Goal: Information Seeking & Learning: Understand process/instructions

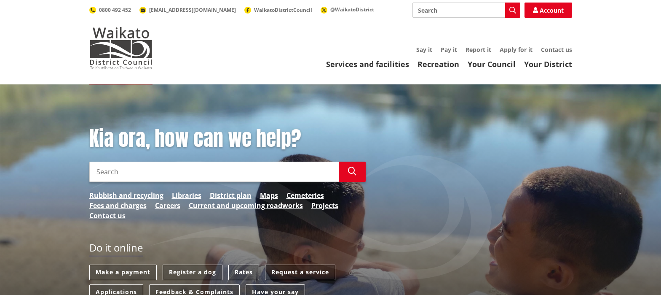
click at [132, 170] on input "Search" at bounding box center [213, 171] width 249 height 20
type input "Rural ward fund"
click at [355, 171] on icon "button" at bounding box center [352, 171] width 8 height 8
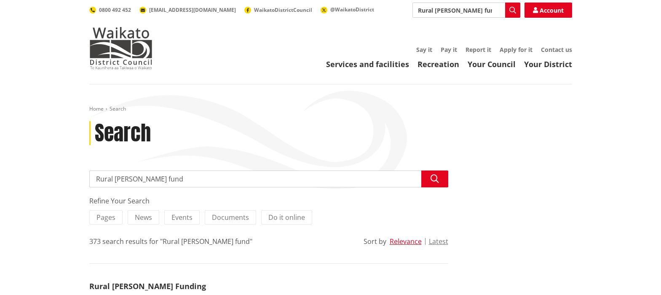
click at [164, 179] on input "Rural ward fund" at bounding box center [268, 178] width 359 height 17
drag, startPoint x: 164, startPoint y: 179, endPoint x: 127, endPoint y: 187, distance: 37.6
type input "Rural ward fund application form"
click at [434, 176] on icon "button" at bounding box center [435, 178] width 8 height 8
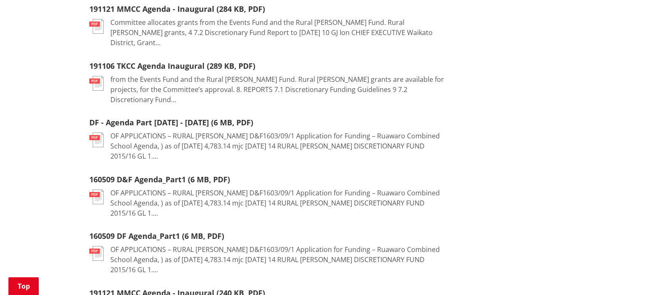
scroll to position [205, 0]
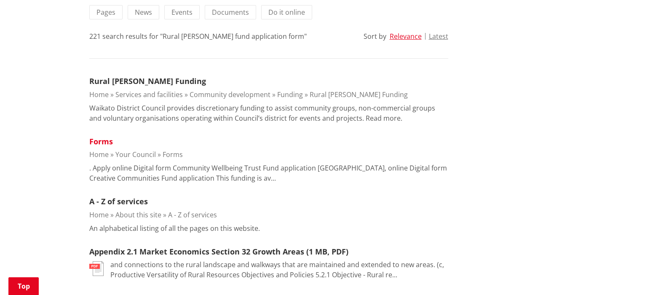
click at [106, 142] on link "Forms" at bounding box center [101, 141] width 24 height 10
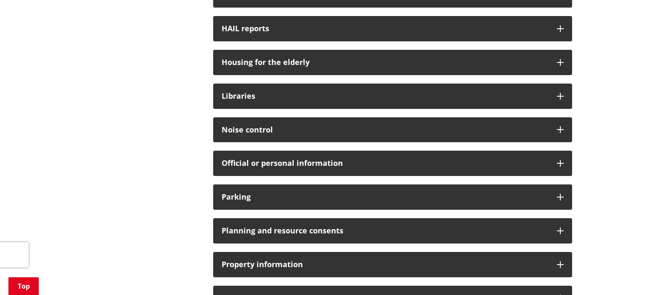
scroll to position [198, 0]
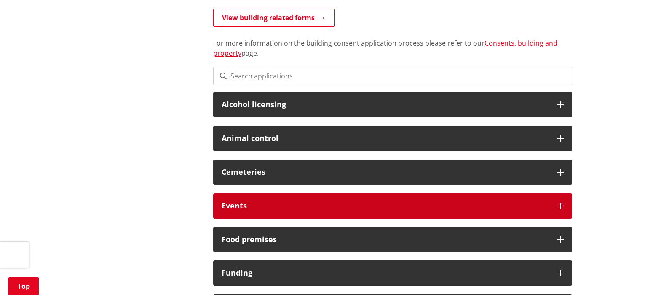
click at [563, 202] on icon at bounding box center [560, 205] width 7 height 7
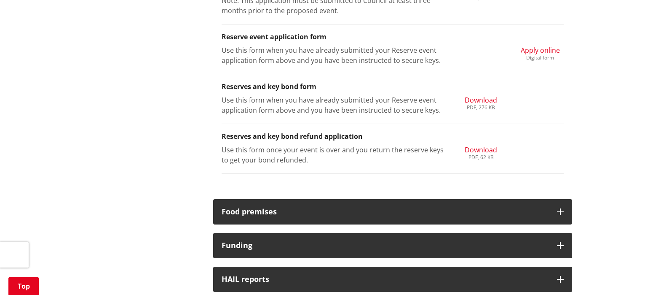
scroll to position [469, 0]
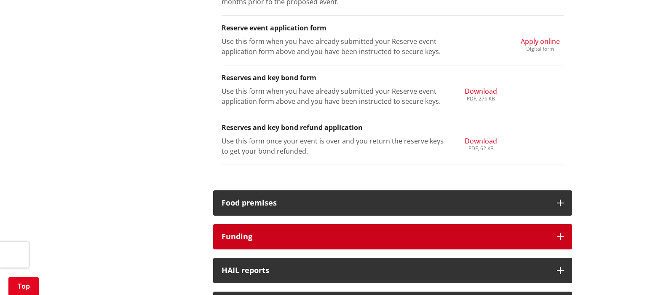
click at [559, 233] on icon at bounding box center [560, 236] width 7 height 7
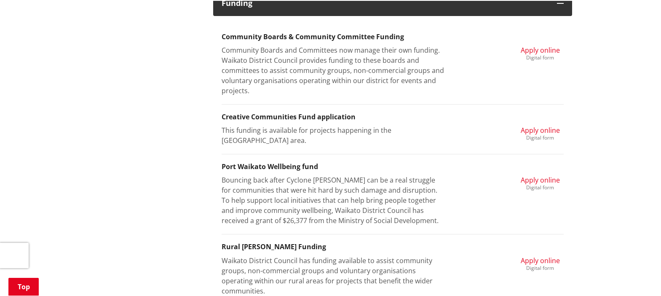
scroll to position [792, 0]
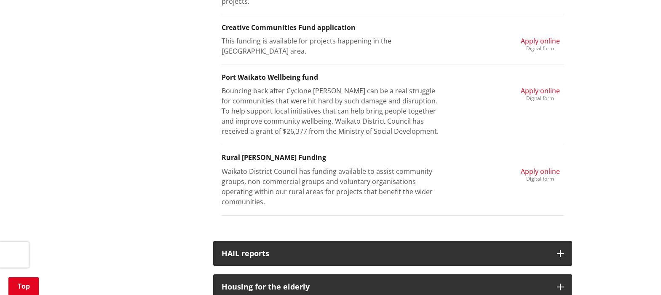
click at [551, 168] on span "Apply online" at bounding box center [540, 170] width 39 height 9
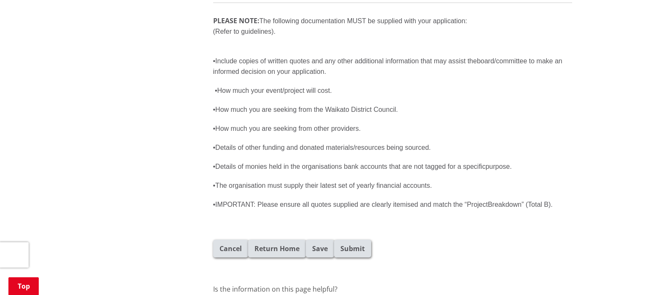
scroll to position [2327, 0]
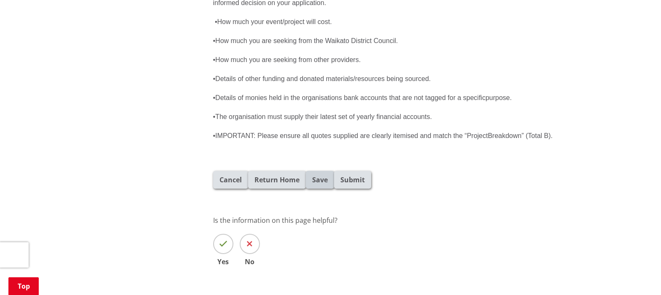
click at [323, 174] on span "Save" at bounding box center [320, 179] width 16 height 10
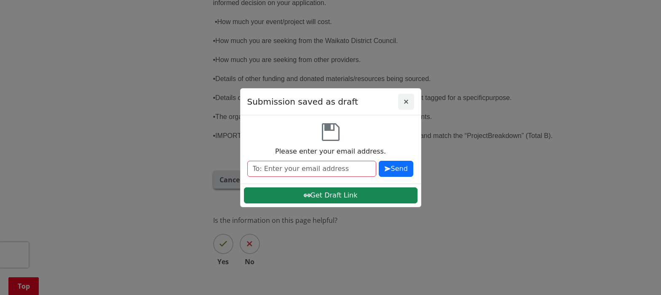
click at [407, 100] on icon "Close" at bounding box center [406, 101] width 4 height 4
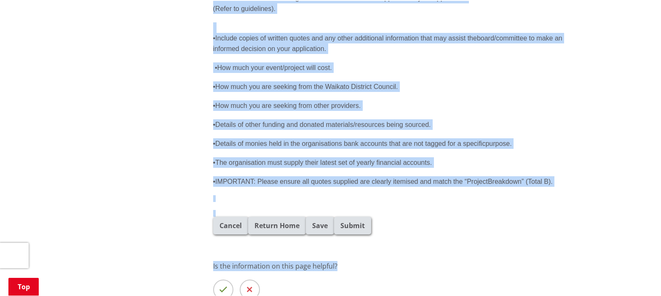
scroll to position [2257, 0]
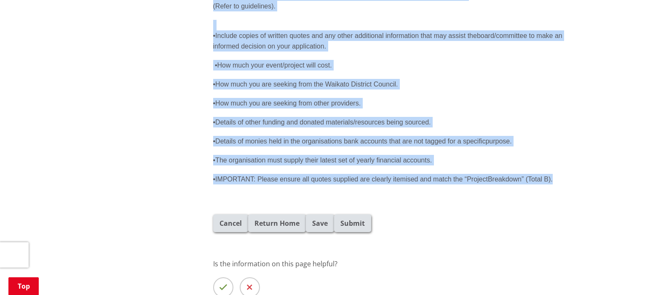
drag, startPoint x: 214, startPoint y: 162, endPoint x: 373, endPoint y: 151, distance: 159.2
copy div "Are you submitting as an individual or as an organisation? Individual Organisat…"
drag, startPoint x: 369, startPoint y: 281, endPoint x: 55, endPoint y: 50, distance: 390.3
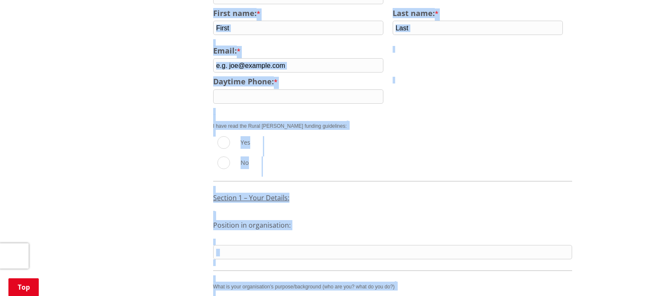
scroll to position [36, 0]
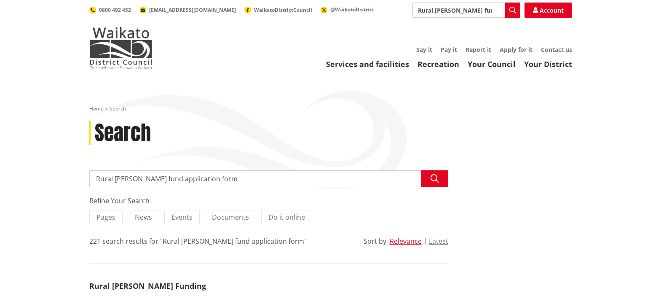
drag, startPoint x: 213, startPoint y: 179, endPoint x: 183, endPoint y: 177, distance: 30.0
click at [183, 179] on input "Rural ward fund application form" at bounding box center [268, 178] width 359 height 17
type input "Rural ward fund application"
click at [438, 173] on button "Search" at bounding box center [434, 178] width 27 height 17
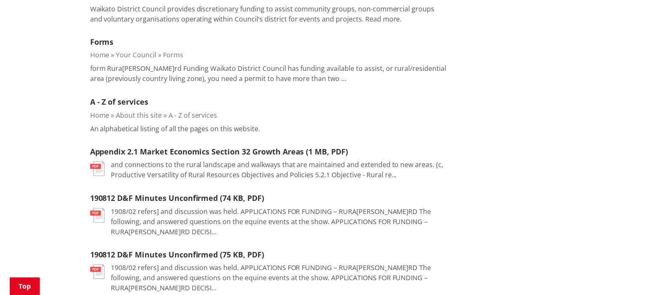
scroll to position [408, 0]
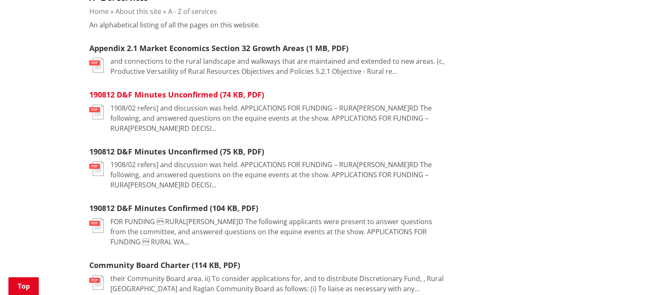
click at [189, 96] on link "190812 D&F Minutes Unconfirmed (74 KB, PDF)" at bounding box center [176, 94] width 175 height 10
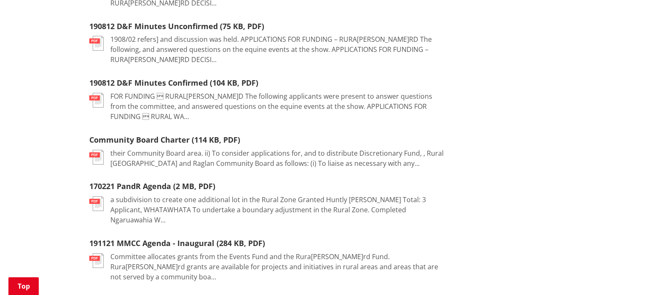
scroll to position [545, 0]
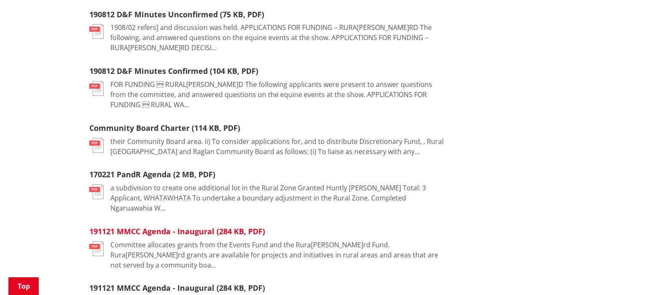
click at [192, 226] on link "191121 MMCC Agenda - Inaugural (284 KB, PDF)" at bounding box center [177, 231] width 176 height 10
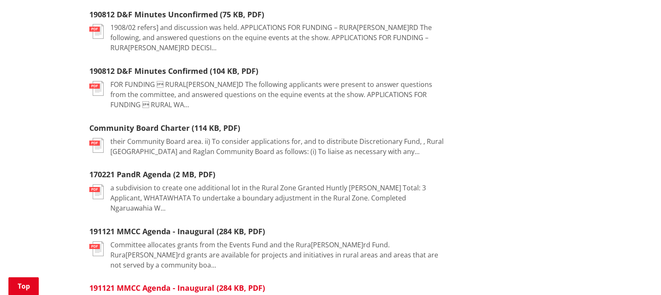
click at [163, 282] on link "191121 MMCC Agenda - Inaugural (284 KB, PDF)" at bounding box center [177, 287] width 176 height 10
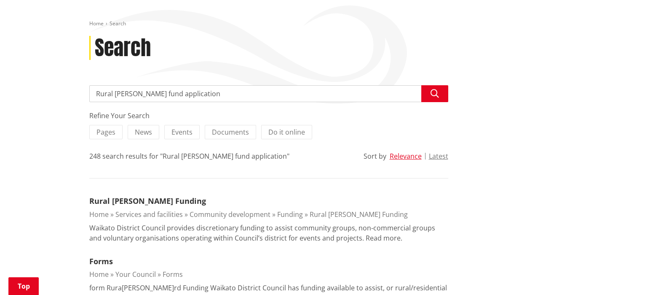
scroll to position [32, 0]
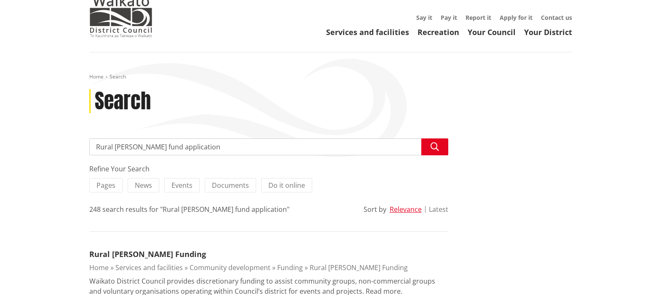
click at [439, 209] on button "Latest" at bounding box center [438, 209] width 19 height 8
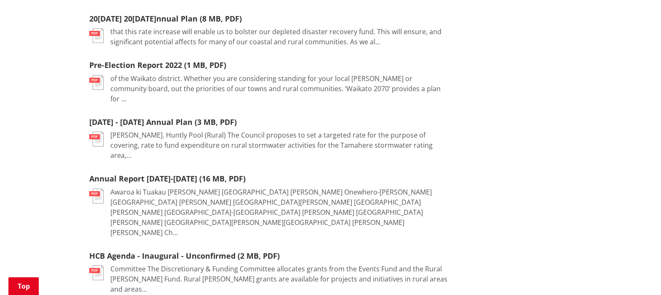
scroll to position [339, 0]
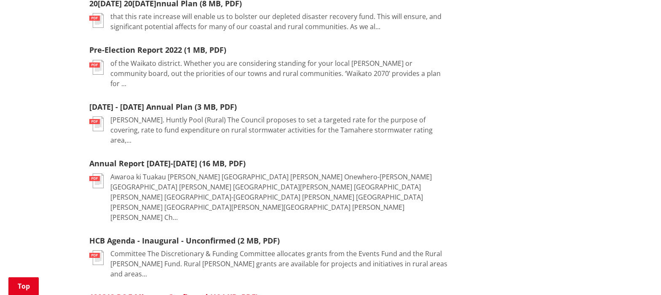
click at [191, 292] on link "190812 D&F Minutes Confirmed (104 KB, PDF)" at bounding box center [173, 297] width 169 height 10
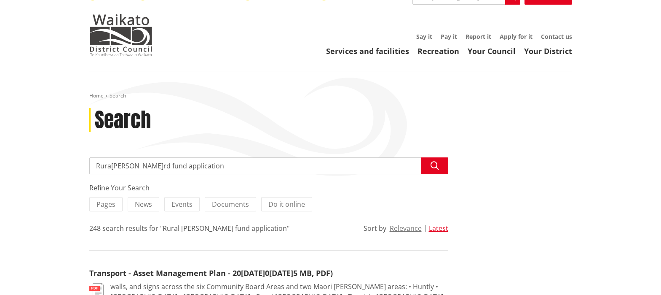
scroll to position [0, 0]
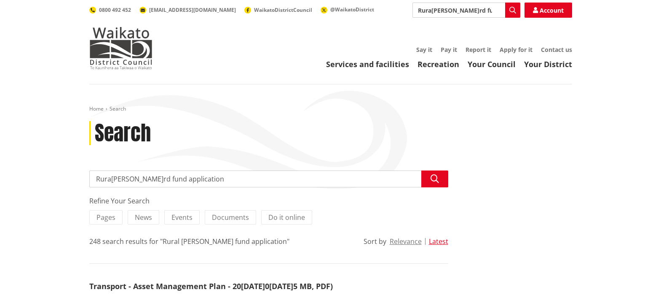
click at [167, 179] on input "Rural [PERSON_NAME] fund application" at bounding box center [268, 178] width 359 height 17
click at [167, 178] on input "Rural [PERSON_NAME] fund application" at bounding box center [268, 178] width 359 height 17
type input "Rural ward fund successful"
click at [438, 177] on icon "button" at bounding box center [435, 178] width 8 height 8
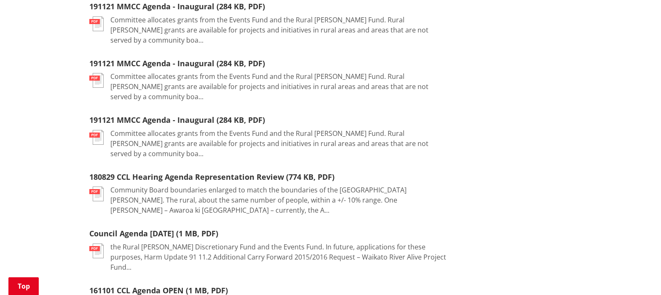
scroll to position [281, 0]
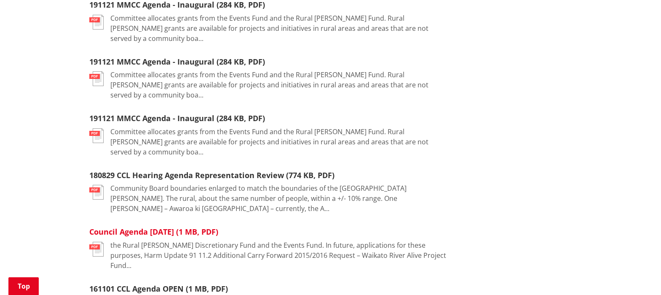
click at [210, 226] on link "Council Agenda November 2016 (1 MB, PDF)" at bounding box center [153, 231] width 129 height 10
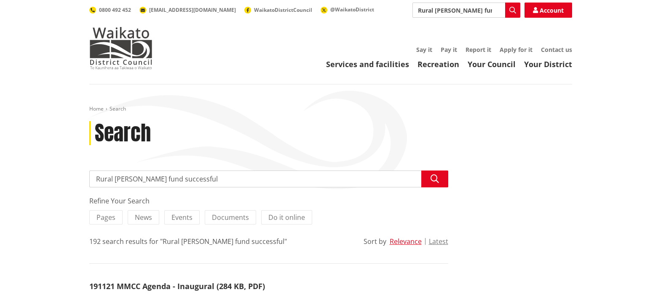
drag, startPoint x: 191, startPoint y: 177, endPoint x: 60, endPoint y: 168, distance: 131.4
type input "concept plan"
click at [442, 179] on button "Search" at bounding box center [434, 178] width 27 height 17
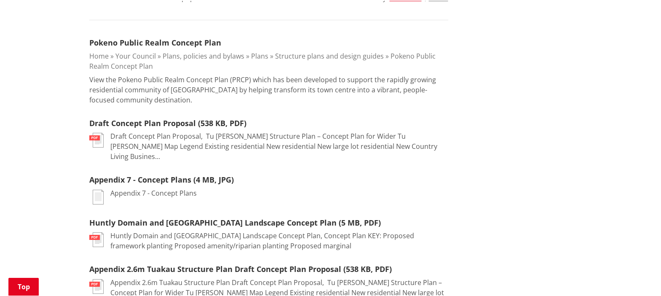
scroll to position [246, 0]
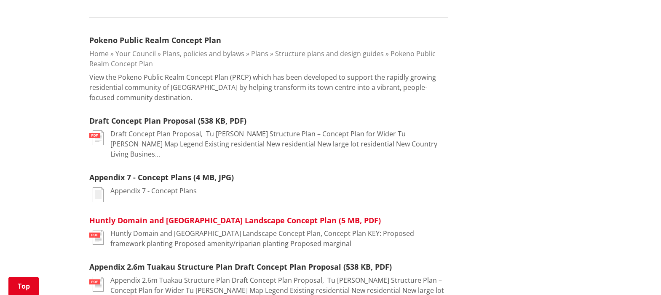
click at [145, 215] on link "Huntly Domain and [GEOGRAPHIC_DATA] Landscape Concept Plan (5 MB, PDF)" at bounding box center [235, 220] width 292 height 10
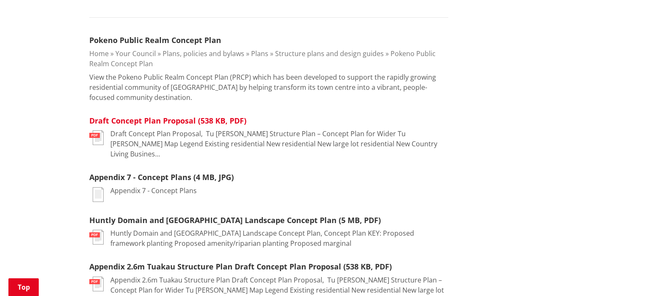
click at [169, 121] on link "Draft Concept Plan Proposal (538 KB, PDF)" at bounding box center [167, 120] width 157 height 10
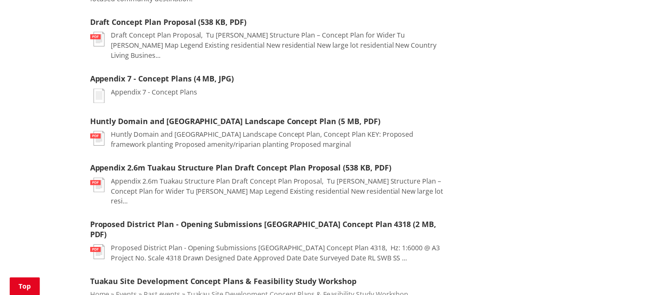
scroll to position [356, 0]
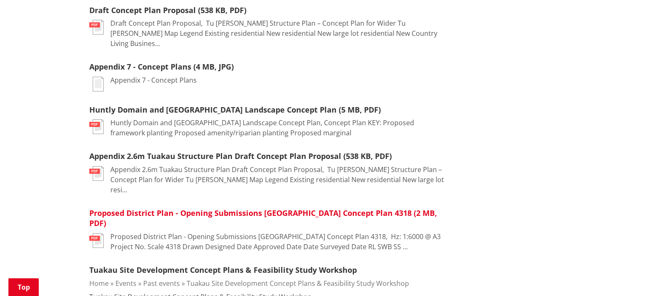
click at [273, 208] on link "Proposed District Plan - Opening Submissions [GEOGRAPHIC_DATA] Concept Plan 431…" at bounding box center [263, 218] width 348 height 21
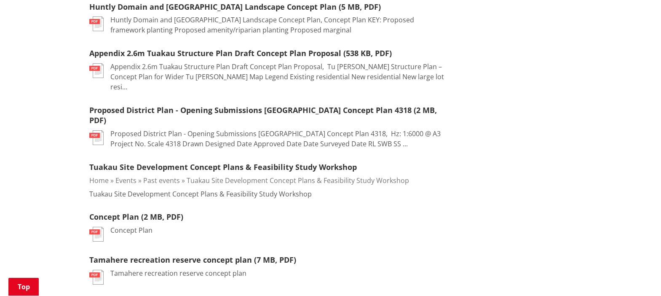
scroll to position [489, 0]
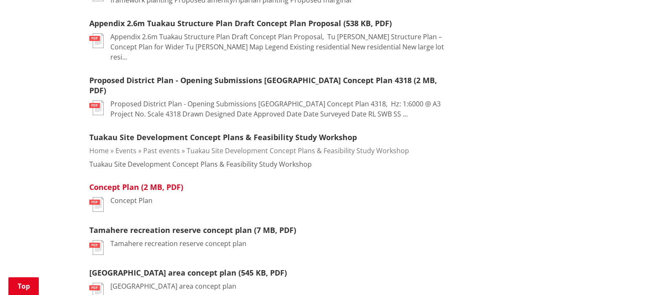
click at [117, 182] on link "Concept Plan (2 MB, PDF)" at bounding box center [136, 187] width 94 height 10
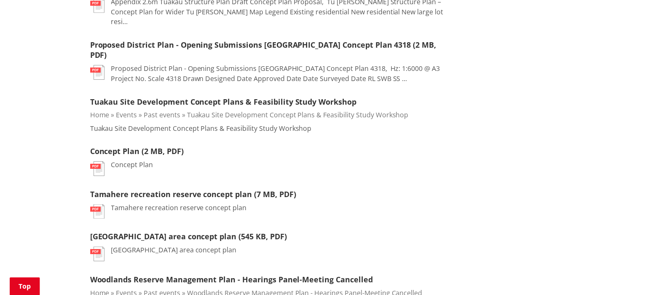
scroll to position [525, 0]
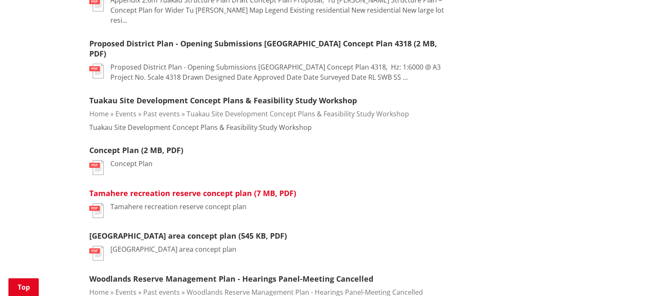
click at [166, 188] on link "Tamahere recreation reserve concept plan (7 MB, PDF)" at bounding box center [192, 193] width 207 height 10
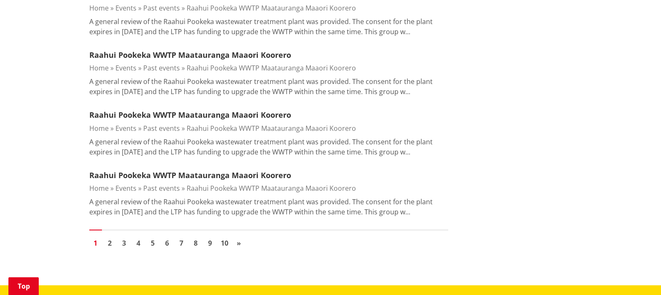
scroll to position [1267, 0]
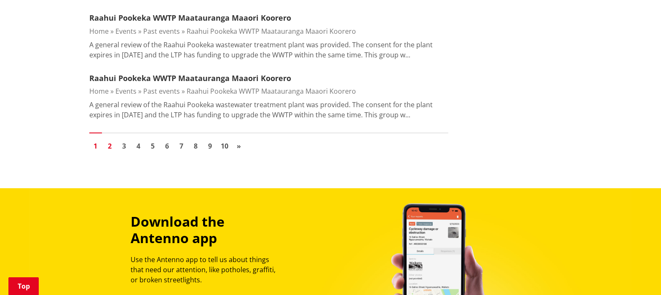
click at [110, 139] on link "2" at bounding box center [110, 145] width 13 height 13
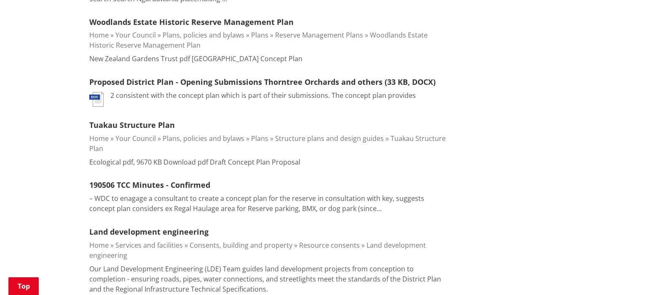
scroll to position [566, 0]
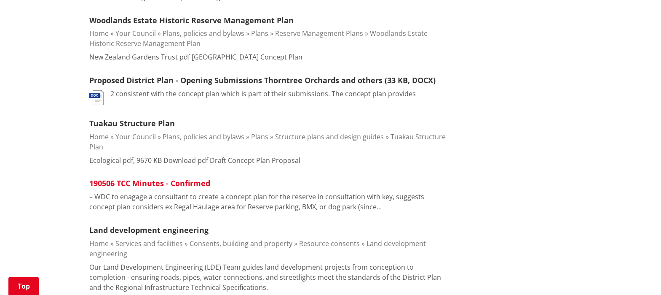
click at [157, 182] on link "190506 TCC Minutes - Confirmed" at bounding box center [149, 183] width 121 height 10
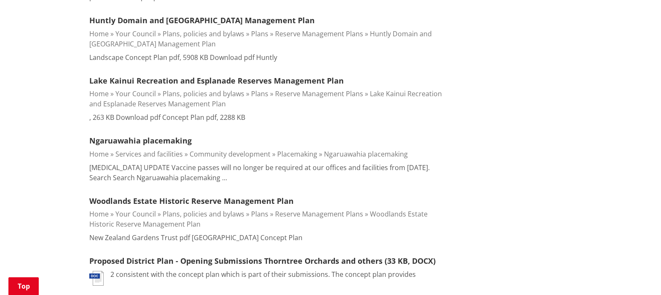
scroll to position [0, 0]
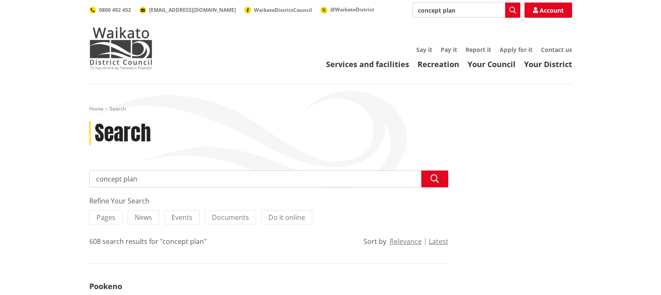
drag, startPoint x: 177, startPoint y: 180, endPoint x: 57, endPoint y: 154, distance: 122.2
type input "Lianne"
click at [437, 177] on icon "button" at bounding box center [435, 178] width 8 height 8
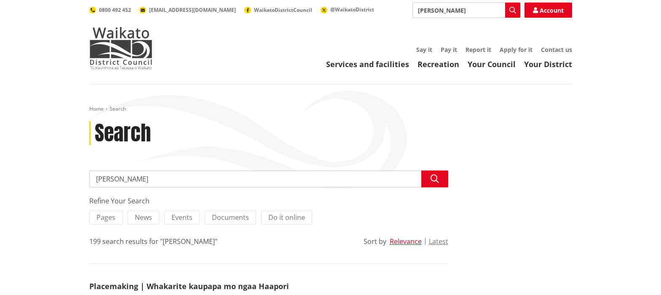
click at [465, 10] on input "[PERSON_NAME]" at bounding box center [467, 10] width 108 height 15
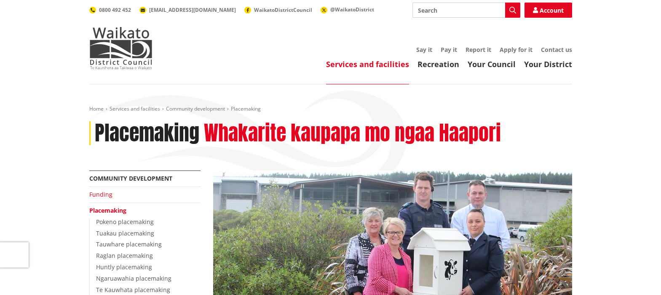
click at [101, 193] on link "Funding" at bounding box center [100, 194] width 23 height 8
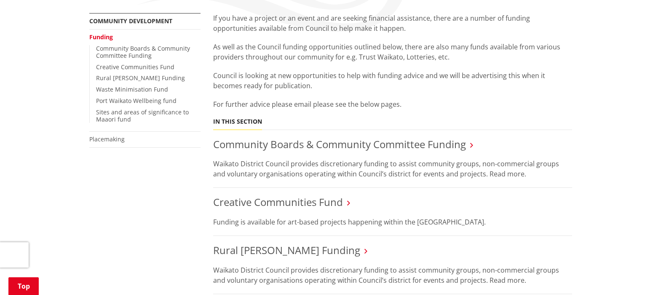
scroll to position [241, 0]
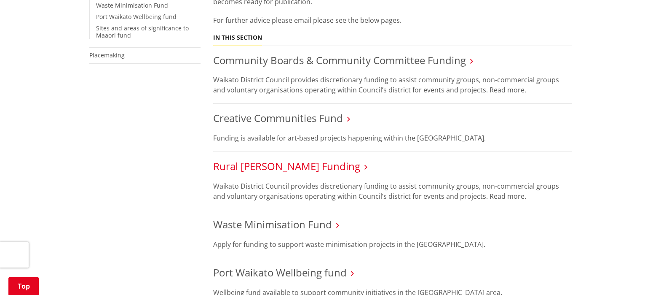
click at [261, 165] on link "Rural [PERSON_NAME] Funding" at bounding box center [286, 166] width 147 height 14
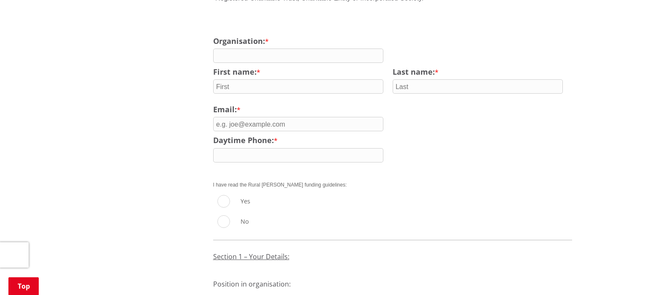
scroll to position [600, 0]
